Goal: Task Accomplishment & Management: Use online tool/utility

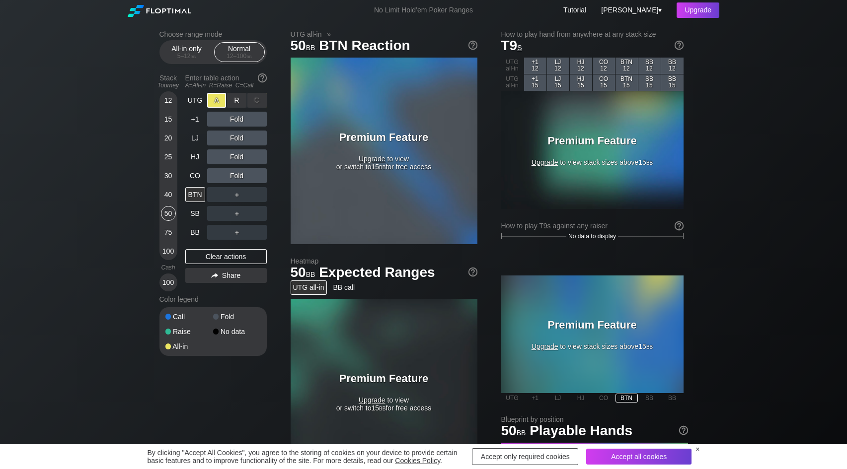
click at [257, 101] on div "C ✕" at bounding box center [256, 100] width 19 height 15
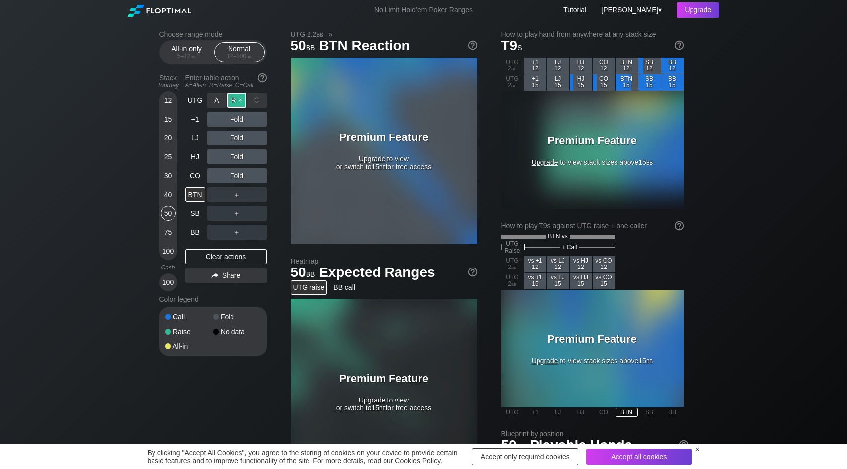
click at [239, 101] on div "R ✕" at bounding box center [236, 100] width 19 height 15
click at [238, 102] on div "R ✕" at bounding box center [236, 100] width 19 height 15
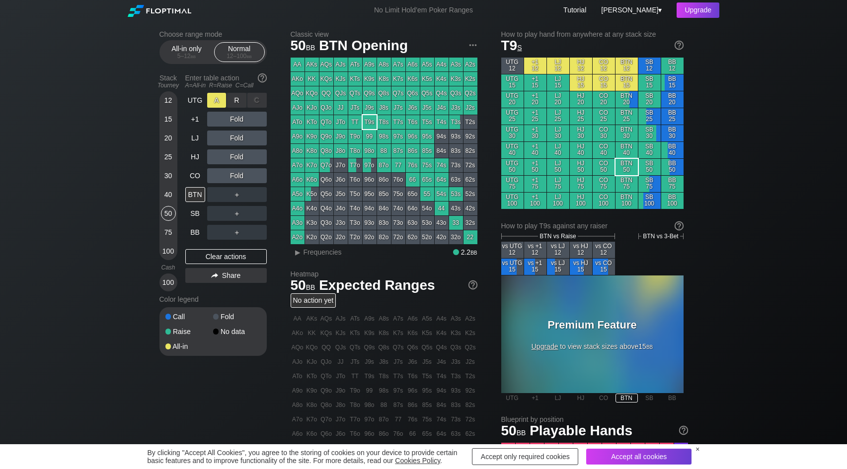
click at [220, 103] on div "A ✕" at bounding box center [216, 100] width 19 height 15
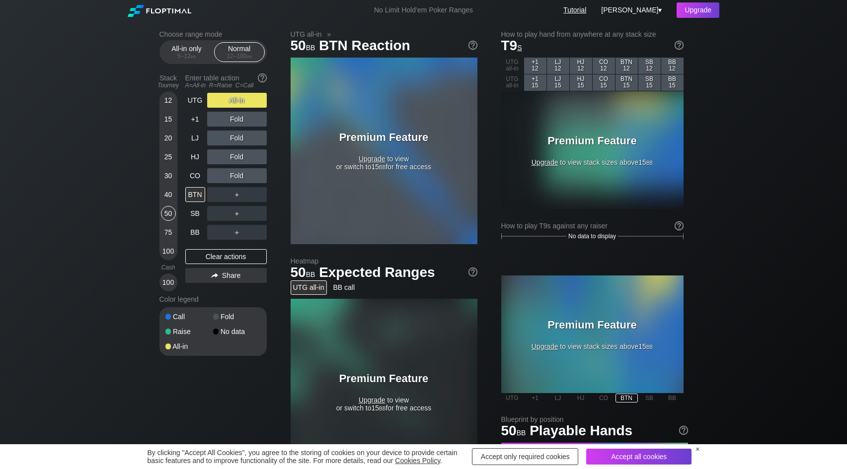
click at [586, 12] on link "Tutorial" at bounding box center [574, 10] width 23 height 8
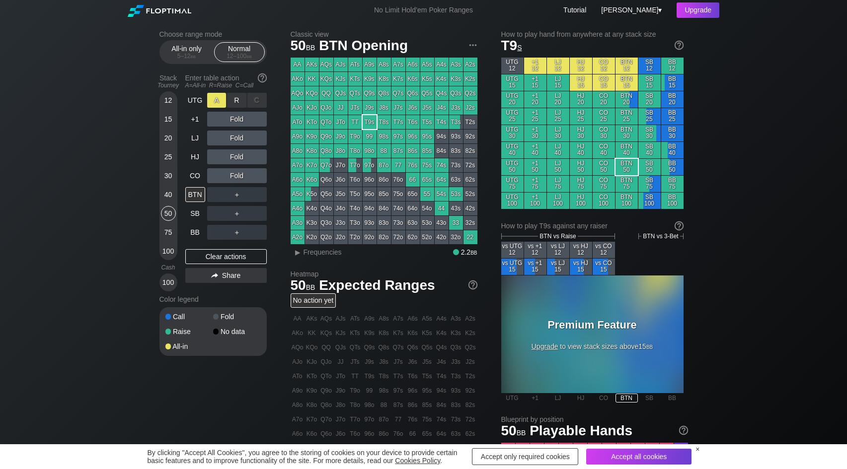
click at [213, 98] on div "A ✕" at bounding box center [216, 100] width 19 height 15
click at [223, 99] on div "A ✕" at bounding box center [216, 100] width 19 height 15
click at [255, 97] on div "C ✕" at bounding box center [256, 100] width 19 height 15
drag, startPoint x: 255, startPoint y: 98, endPoint x: 254, endPoint y: 106, distance: 8.0
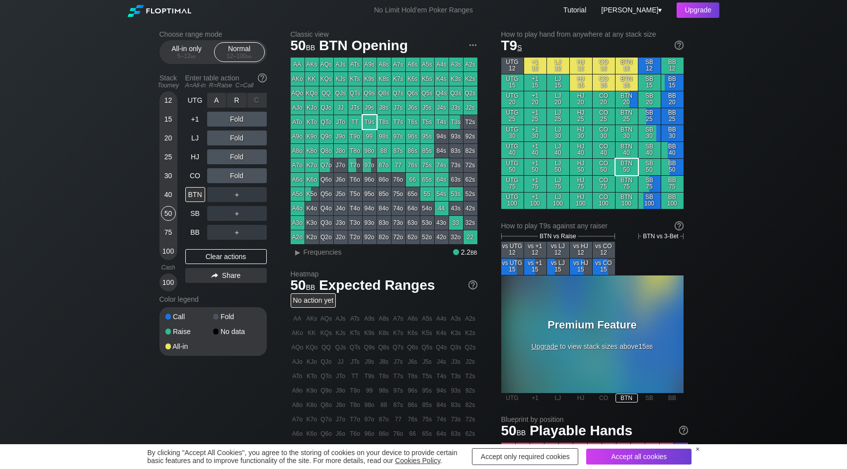
click at [254, 106] on div "C ✕" at bounding box center [256, 100] width 19 height 15
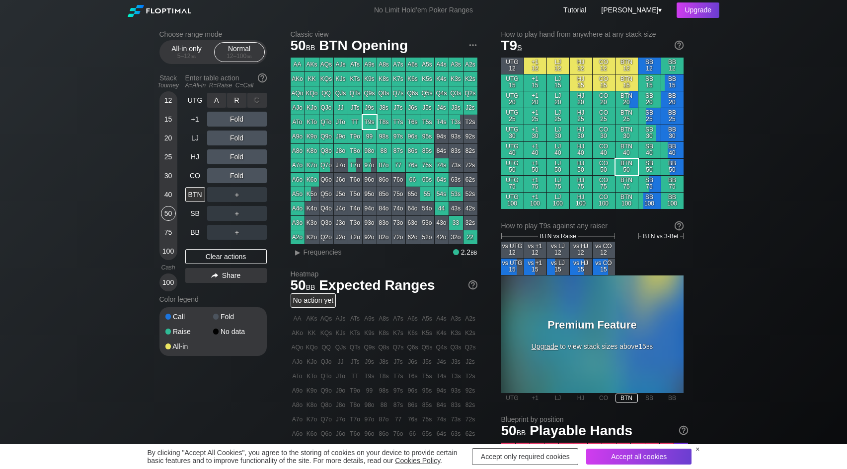
click at [254, 106] on div "C ✕" at bounding box center [256, 100] width 19 height 15
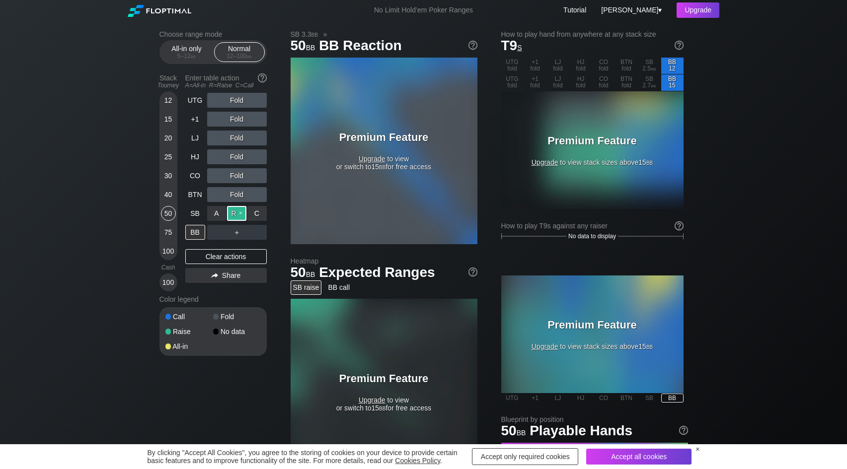
click at [242, 210] on div "R ✕" at bounding box center [236, 213] width 19 height 15
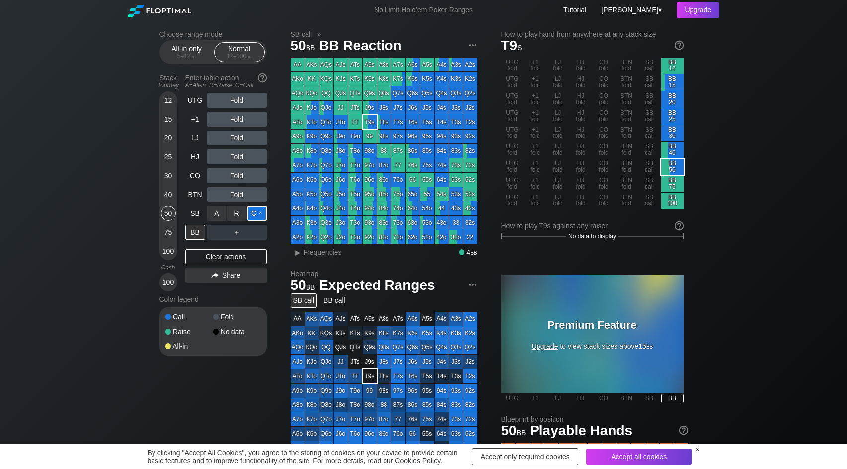
click at [249, 212] on div "C ✕" at bounding box center [256, 213] width 19 height 15
click at [256, 232] on div "C ✕" at bounding box center [256, 232] width 19 height 15
click at [254, 233] on div "C ✕" at bounding box center [256, 232] width 19 height 15
click at [258, 213] on div "C ✕" at bounding box center [256, 213] width 19 height 15
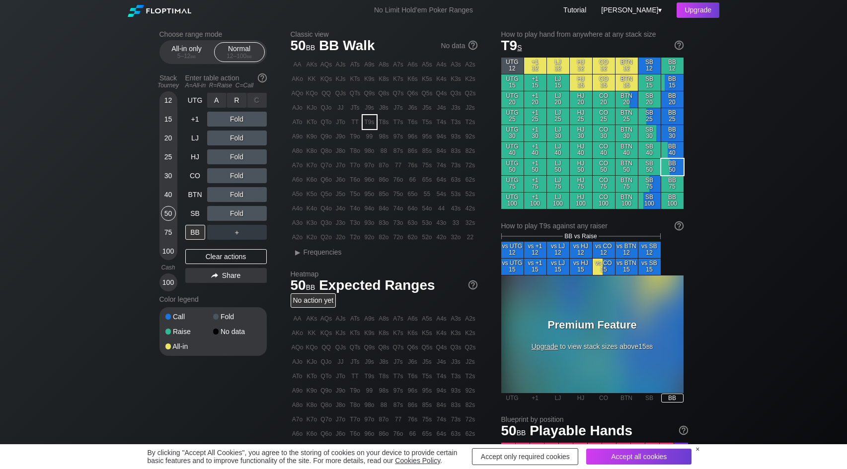
click at [255, 104] on div "C ✕" at bounding box center [256, 100] width 19 height 15
click at [237, 100] on div "R ✕" at bounding box center [236, 100] width 19 height 15
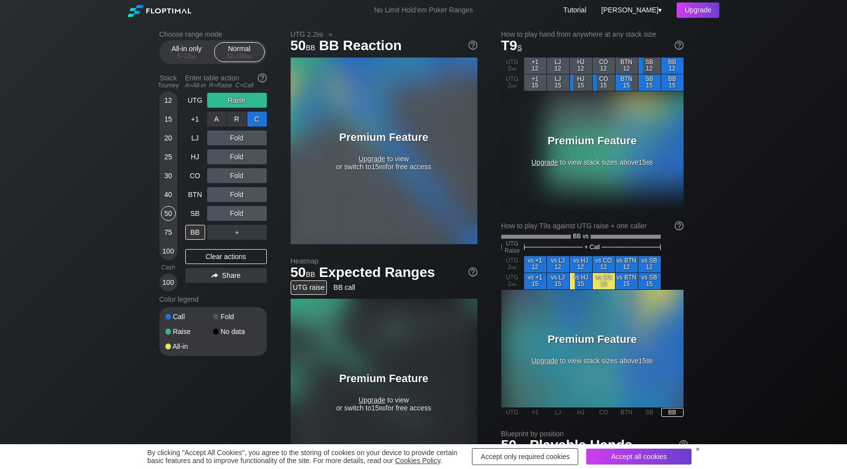
click at [258, 119] on div "C ✕" at bounding box center [256, 119] width 19 height 15
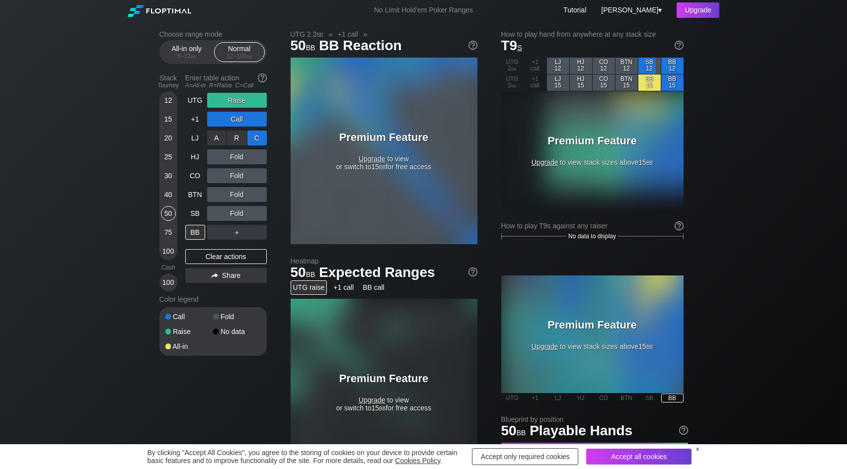
drag, startPoint x: 257, startPoint y: 139, endPoint x: 256, endPoint y: 144, distance: 5.7
click at [257, 141] on div "C ✕" at bounding box center [256, 138] width 19 height 15
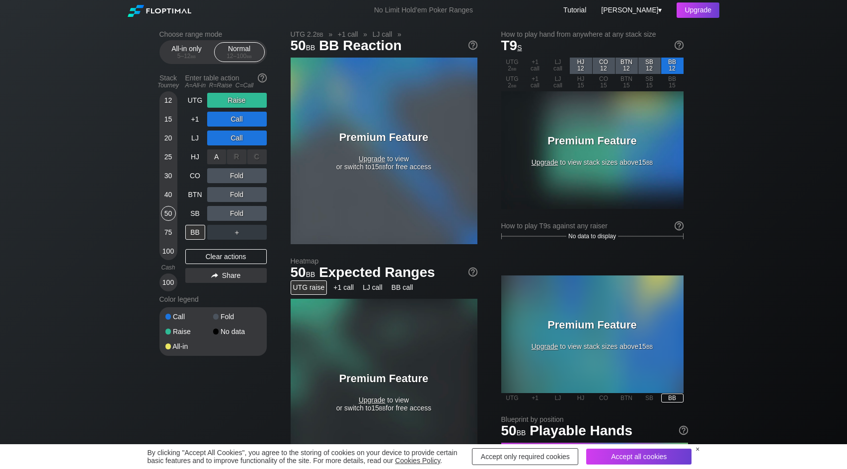
click at [259, 156] on div "C ✕" at bounding box center [256, 156] width 19 height 15
click at [375, 159] on span "Upgrade" at bounding box center [371, 159] width 27 height 8
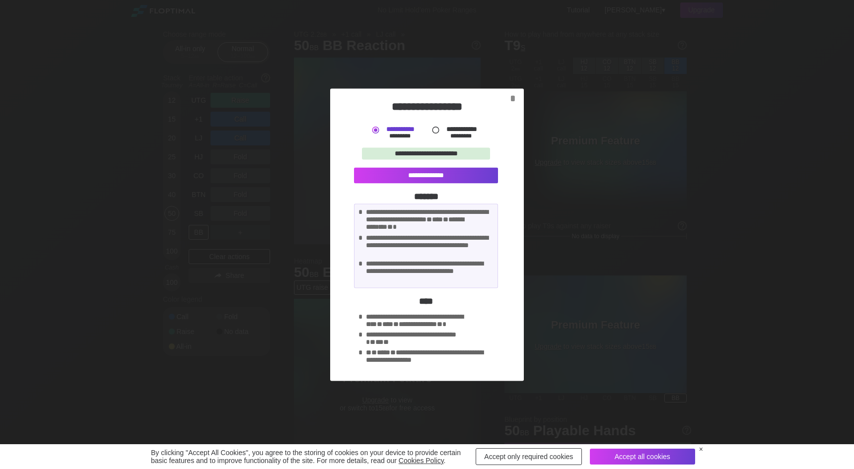
click at [440, 133] on div "**********" at bounding box center [455, 132] width 51 height 14
click at [434, 132] on div at bounding box center [435, 130] width 10 height 10
click at [516, 96] on div "*" at bounding box center [513, 97] width 14 height 11
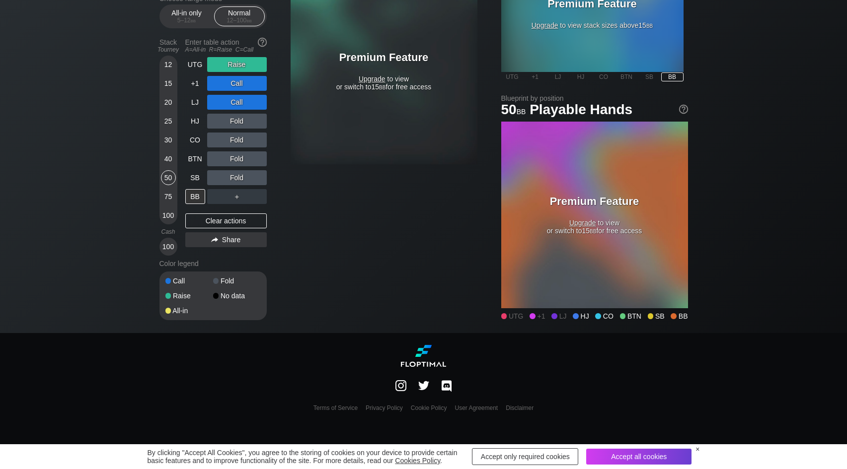
scroll to position [323, 0]
